Goal: Communication & Community: Share content

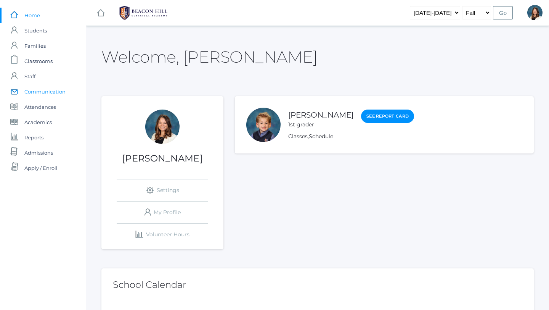
click at [56, 88] on span "Communication" at bounding box center [44, 91] width 41 height 15
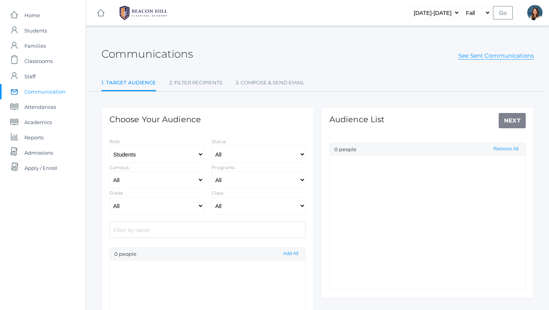
select select "Enrolled"
click at [199, 180] on select "All [GEOGRAPHIC_DATA]" at bounding box center [156, 179] width 95 height 17
select select "lower"
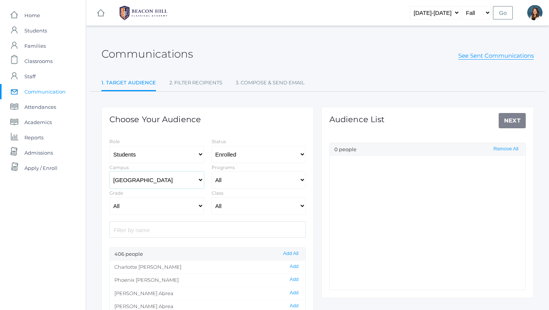
click at [109, 171] on select "All [GEOGRAPHIC_DATA]" at bounding box center [156, 179] width 95 height 17
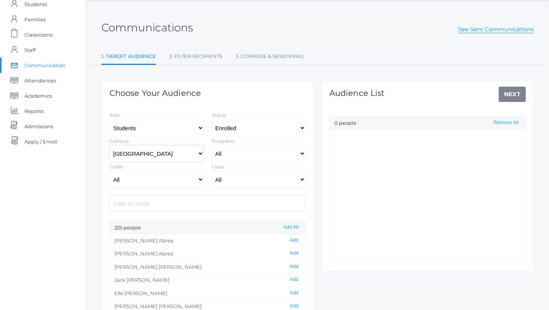
scroll to position [48, 0]
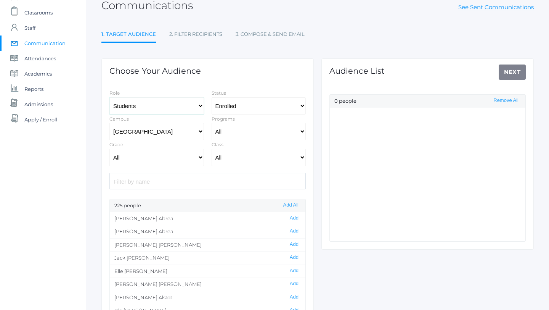
click at [199, 106] on select "Students Staff" at bounding box center [156, 105] width 95 height 17
click at [109, 97] on select "Students Staff" at bounding box center [156, 105] width 95 height 17
click at [286, 205] on button "Add All" at bounding box center [291, 205] width 20 height 6
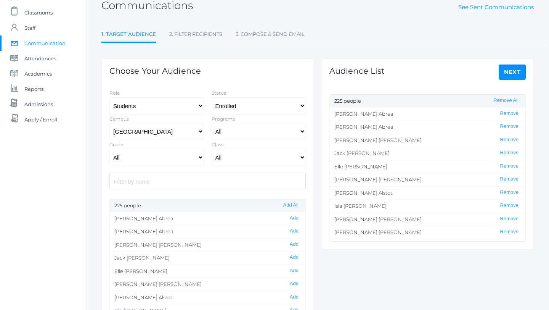
click at [509, 70] on link "Next" at bounding box center [512, 71] width 27 height 15
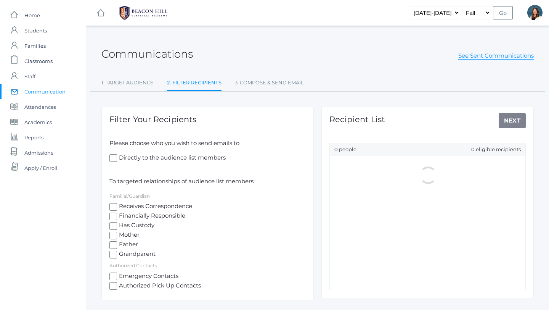
click at [115, 158] on input "Directly to the audience list members" at bounding box center [113, 158] width 8 height 8
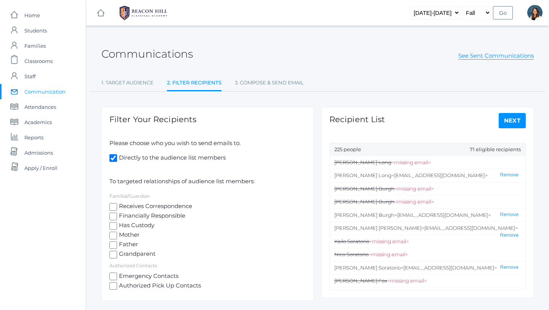
click at [115, 155] on input "Directly to the audience list members" at bounding box center [113, 158] width 8 height 8
checkbox input "false"
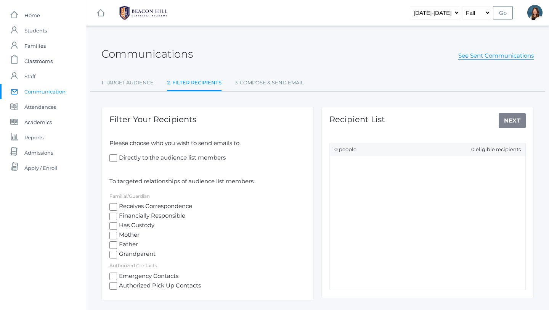
click at [113, 206] on input "Receives Correspondence" at bounding box center [113, 207] width 8 height 8
checkbox input "true"
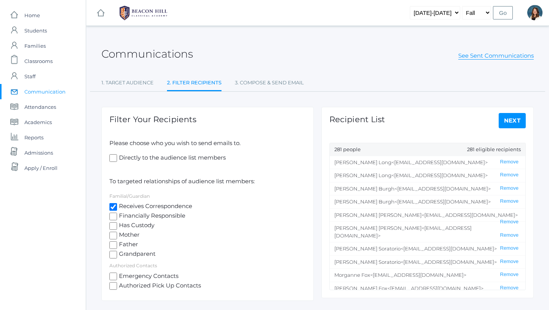
click at [514, 120] on link "Next" at bounding box center [512, 120] width 27 height 15
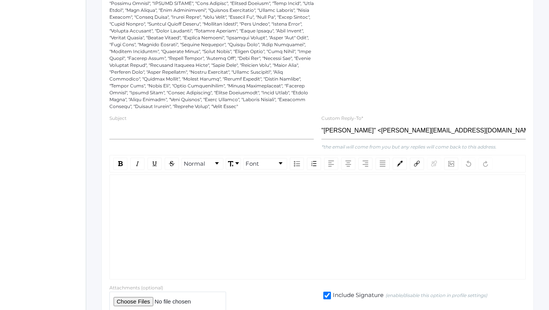
scroll to position [436, 0]
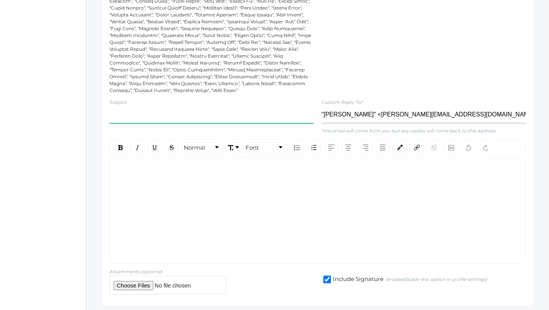
click at [133, 116] on input "text" at bounding box center [211, 114] width 204 height 17
type input "Lower School Back to School Night"
click at [120, 173] on div "rdw-editor" at bounding box center [318, 170] width 404 height 9
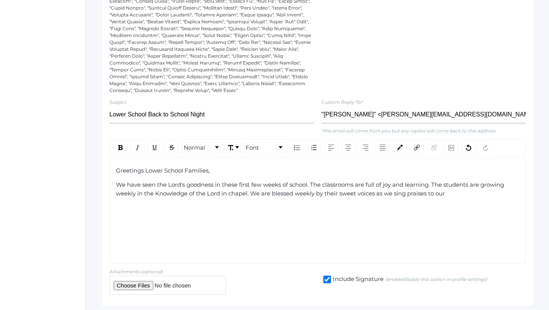
click at [222, 197] on span "We have seen the Lord's goodness in these first few weeks of school. The classr…" at bounding box center [311, 189] width 390 height 16
click at [160, 200] on span "We have seen the Lord's goodness in these first few weeks of school. The classr…" at bounding box center [318, 193] width 405 height 24
click at [290, 202] on span "We have seen the Lord's goodness in these first few weeks of school. The classr…" at bounding box center [313, 193] width 394 height 24
click at [139, 206] on div "We have seen the Lord's goodness in these first few weeks of school. The classr…" at bounding box center [318, 193] width 404 height 26
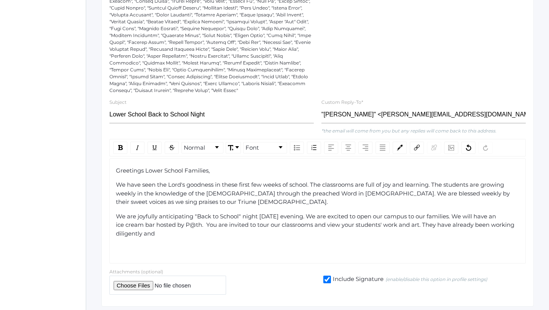
click at [386, 233] on span "We are joyfully anticipating "Back to School" night [DATE] evening. We are exci…" at bounding box center [316, 224] width 400 height 24
click at [188, 238] on div "We are joyfully anticipating "Back to School" night [DATE] evening. We are exci…" at bounding box center [318, 225] width 404 height 26
click at [228, 232] on span "We are joyfully anticipating "Back to School" night [DATE] evening. We are exci…" at bounding box center [313, 224] width 395 height 24
click at [312, 238] on div "We are joyfully anticipating "Back to School" night [DATE] evening. We are exci…" at bounding box center [318, 225] width 404 height 26
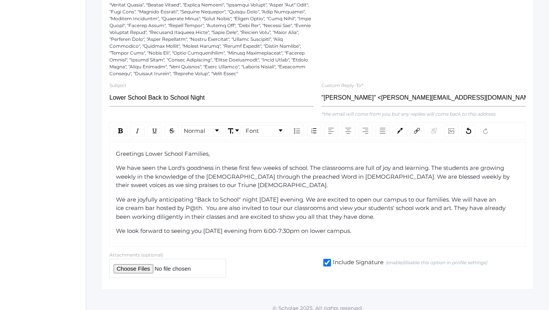
scroll to position [467, 0]
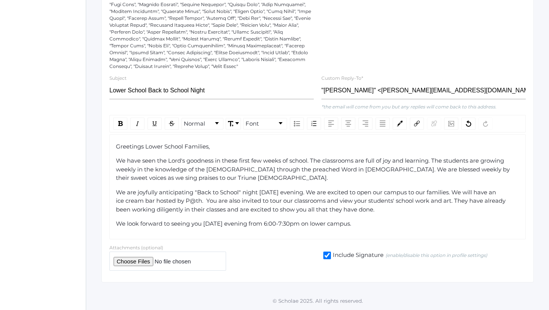
click at [477, 171] on span "We have seen the Lord's goodness in these first few weeks of school. The classr…" at bounding box center [313, 169] width 395 height 24
click at [117, 177] on span "We have seen the Lord's goodness in these first few weeks of school. The classr…" at bounding box center [313, 169] width 395 height 24
click at [459, 170] on span "We have seen the Lord's goodness in these first few weeks of school. The classr…" at bounding box center [313, 169] width 395 height 24
click at [459, 169] on span "We have seen the Lord's goodness in these first few weeks of school. The classr…" at bounding box center [313, 169] width 395 height 24
click at [407, 172] on span "We have seen the Lord's goodness in these first few weeks of school. The classr…" at bounding box center [313, 169] width 395 height 24
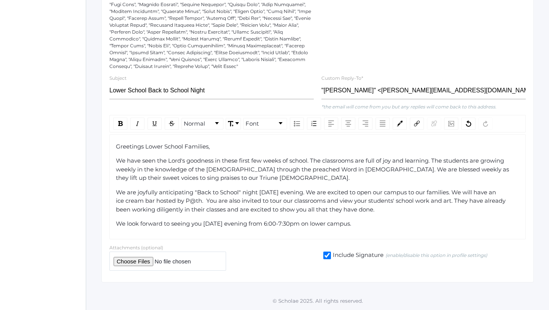
click at [399, 172] on span "We have seen the Lord's goodness in these first few weeks of school. The classr…" at bounding box center [313, 169] width 395 height 24
click at [414, 169] on span "We have seen the Lord's goodness in these first few weeks of school. The classr…" at bounding box center [317, 169] width 403 height 24
click at [469, 171] on span "We have seen the Lord's goodness in these first few weeks of school. The classr…" at bounding box center [318, 169] width 405 height 24
click at [165, 177] on span "We have seen the Lord's goodness in these first few weeks of school. The classr…" at bounding box center [318, 169] width 405 height 24
click at [398, 169] on span "We have seen the Lord's goodness in these first few weeks of school. The classr…" at bounding box center [318, 169] width 405 height 24
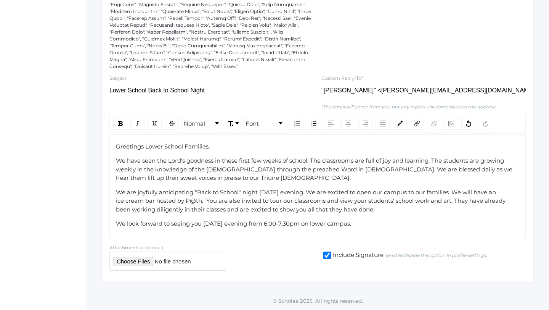
click at [498, 192] on span "We are joyfully anticipating "Back to School" night [DATE] evening. We are exci…" at bounding box center [311, 200] width 391 height 24
click at [511, 192] on div "We are joyfully anticipating "Back to School" night [DATE] evening. We are exci…" at bounding box center [318, 201] width 404 height 26
click at [202, 202] on span "We are joyfully anticipating "Back to School" night [DATE] evening. We are exci…" at bounding box center [311, 200] width 391 height 24
click at [367, 225] on div "We look forward to seeing you [DATE] evening from 6:00-7:30pm on lower campus." at bounding box center [318, 223] width 404 height 9
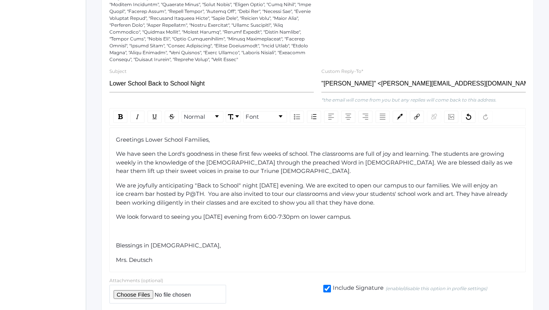
click at [441, 172] on span "We have seen the Lord's goodness in these first few weeks of school. The classr…" at bounding box center [315, 162] width 398 height 24
click at [218, 175] on div "We have seen the Lord's goodness in these first few weeks of school. The classr…" at bounding box center [318, 162] width 404 height 26
click at [420, 171] on span "We have seen the Lord's goodness in these first few weeks of school. The classr…" at bounding box center [315, 162] width 398 height 24
click at [432, 169] on span "We have seen the Lord's goodness in these first few weeks of school. The classr…" at bounding box center [315, 162] width 398 height 24
click at [440, 171] on span "We have seen the Lord's goodness in these first few weeks of school. The classr…" at bounding box center [315, 162] width 398 height 24
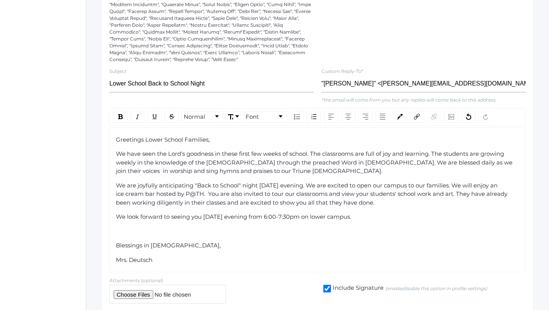
click at [456, 169] on span "We have seen the Lord's goodness in these first few weeks of school. The classr…" at bounding box center [315, 162] width 398 height 24
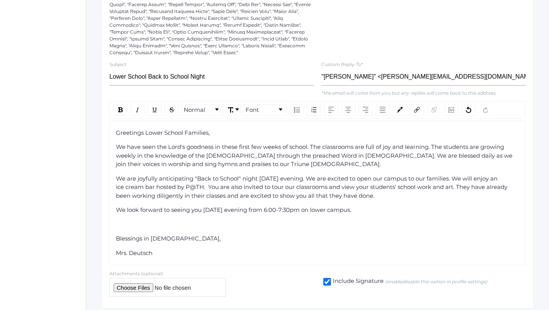
scroll to position [474, 0]
click at [117, 241] on span "Blessings in [DEMOGRAPHIC_DATA]," at bounding box center [168, 237] width 105 height 7
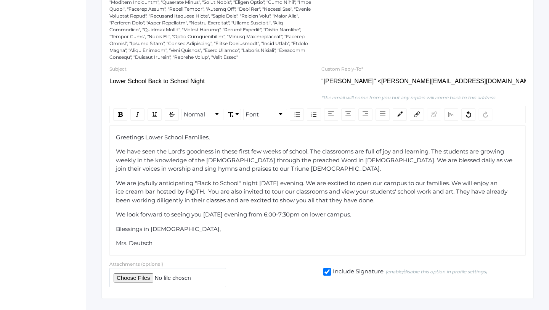
scroll to position [472, 0]
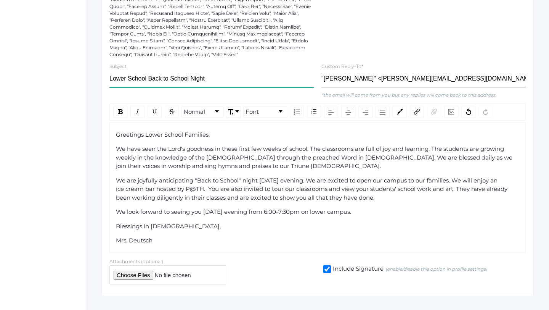
click at [214, 86] on input "Lower School Back to School Night" at bounding box center [211, 78] width 204 height 17
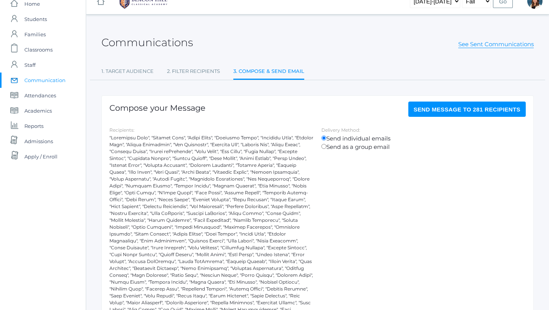
scroll to position [3, 0]
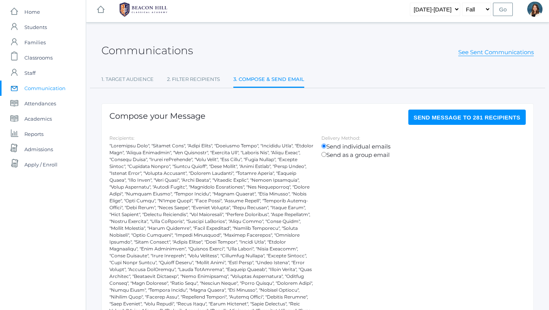
type input "Lower School Back to School Night, [DATE]"
click at [455, 116] on span "Send Message to 281 recipients" at bounding box center [467, 117] width 107 height 6
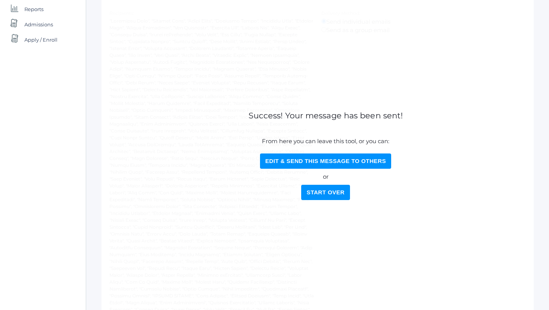
scroll to position [0, 0]
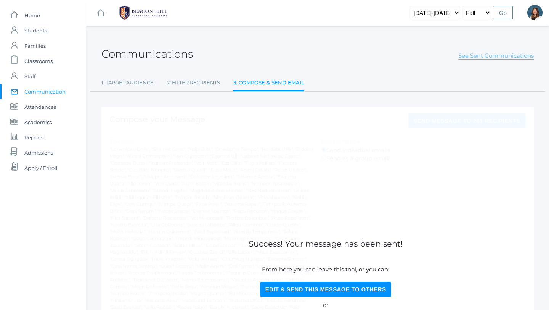
click at [482, 55] on link "See Sent Communications" at bounding box center [495, 56] width 75 height 8
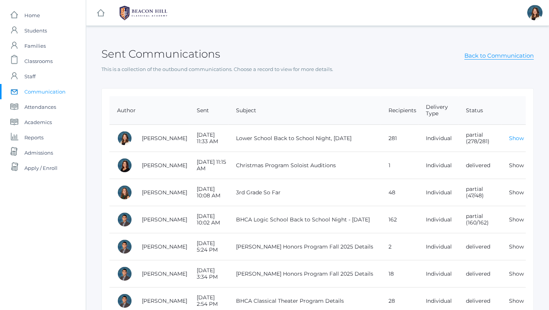
click at [517, 140] on link "Show" at bounding box center [516, 138] width 15 height 7
